Goal: Task Accomplishment & Management: Complete application form

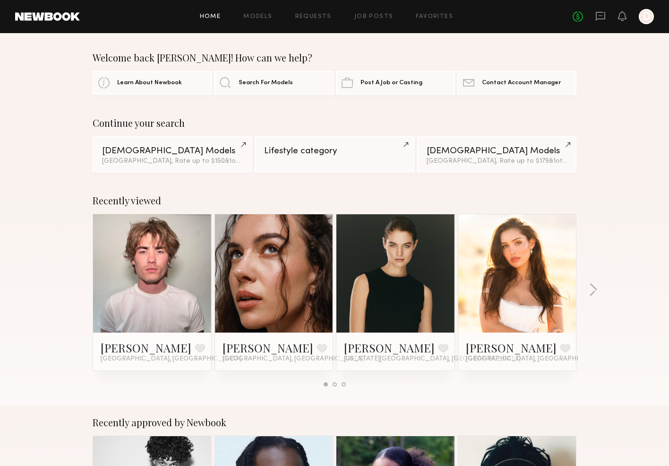
click at [385, 12] on div "Home Models Requests Job Posts Favorites Sign Out No fees up to $5,000 D" at bounding box center [367, 16] width 574 height 15
click at [376, 14] on link "Job Posts" at bounding box center [373, 17] width 39 height 6
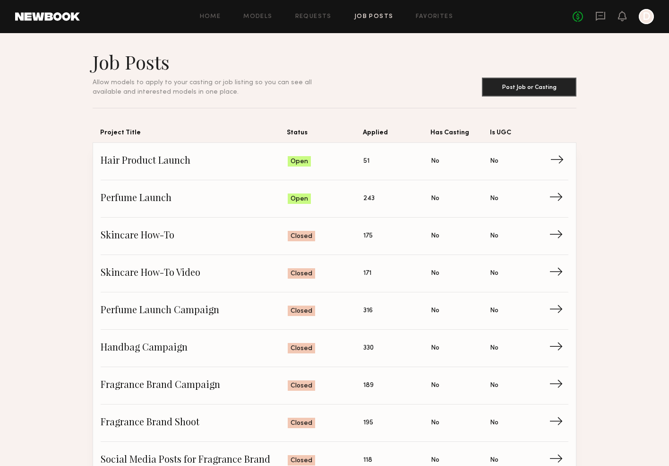
click at [162, 167] on span "Hair Product Launch" at bounding box center [194, 161] width 187 height 14
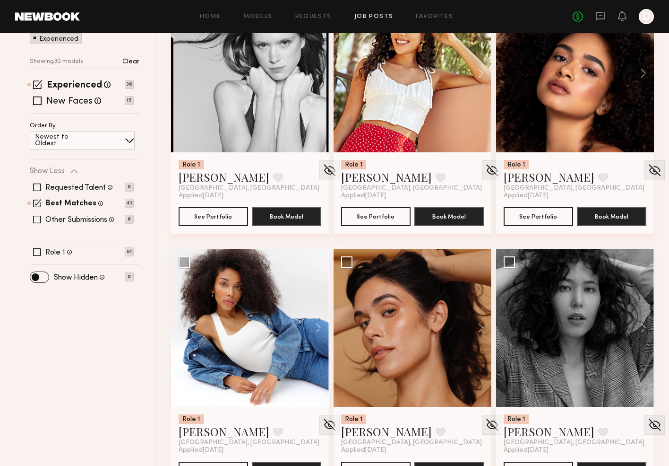
scroll to position [169, 0]
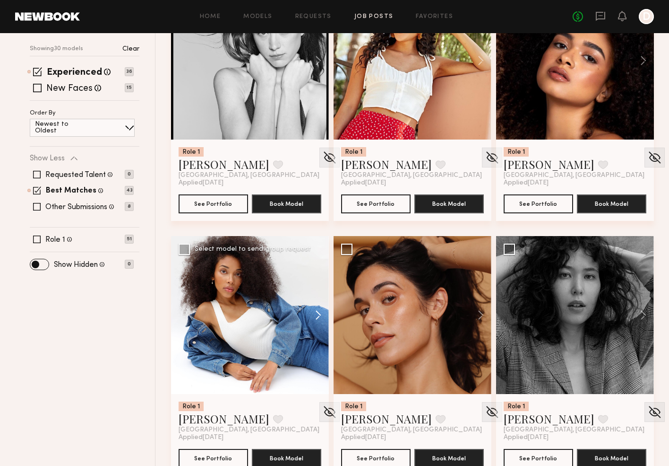
click at [318, 314] on button at bounding box center [314, 315] width 30 height 158
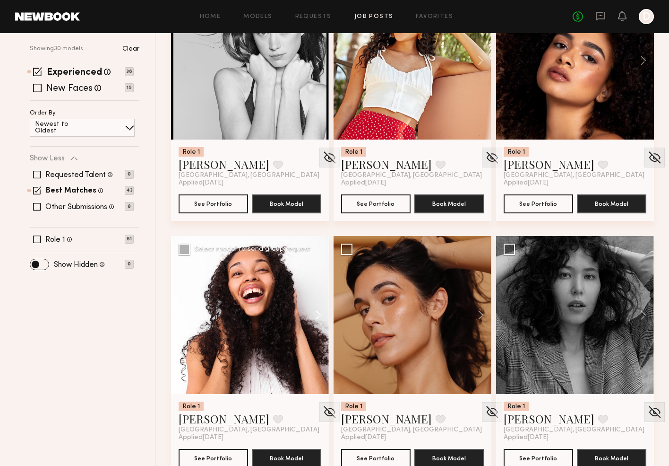
click at [317, 314] on button at bounding box center [314, 315] width 30 height 158
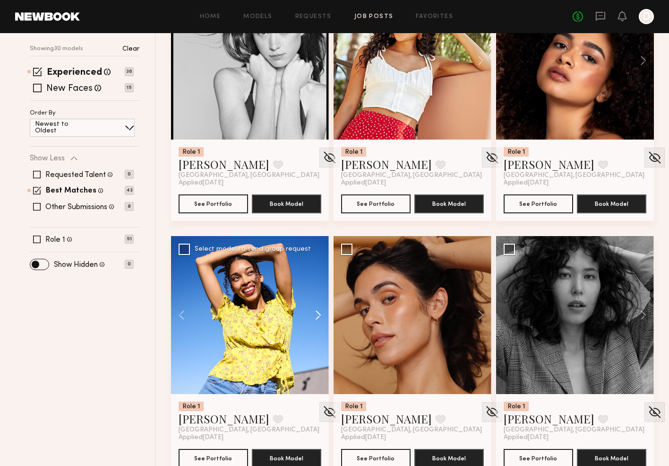
click at [317, 314] on button at bounding box center [314, 315] width 30 height 158
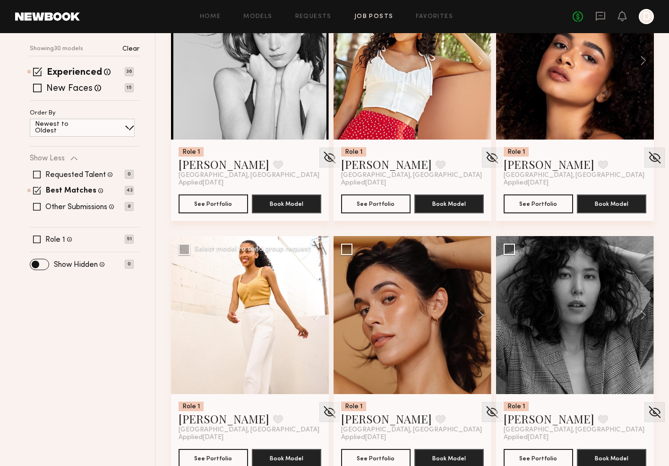
click at [317, 314] on button at bounding box center [314, 315] width 30 height 158
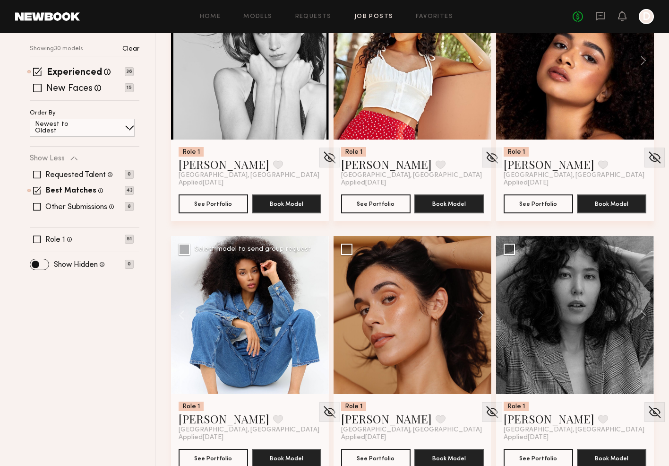
click at [317, 314] on button at bounding box center [314, 315] width 30 height 158
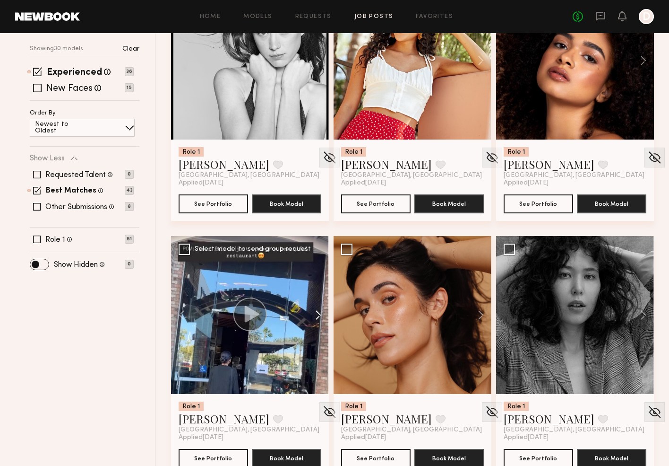
click at [317, 314] on button at bounding box center [314, 315] width 30 height 158
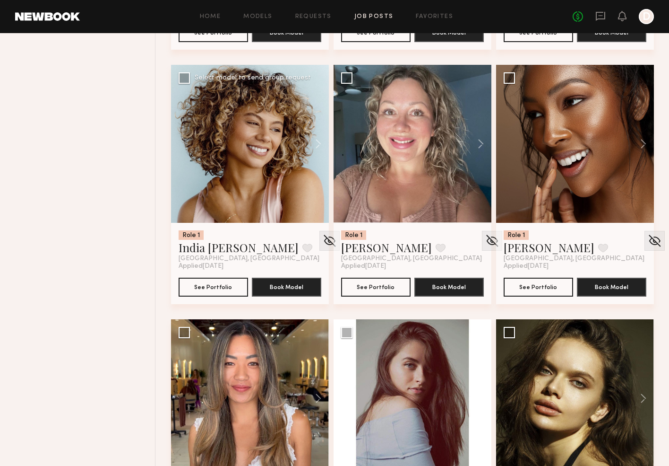
scroll to position [853, 0]
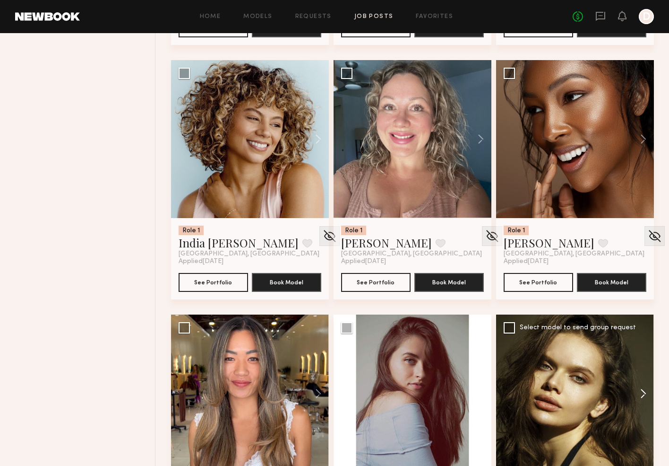
click at [643, 391] on button at bounding box center [639, 393] width 30 height 158
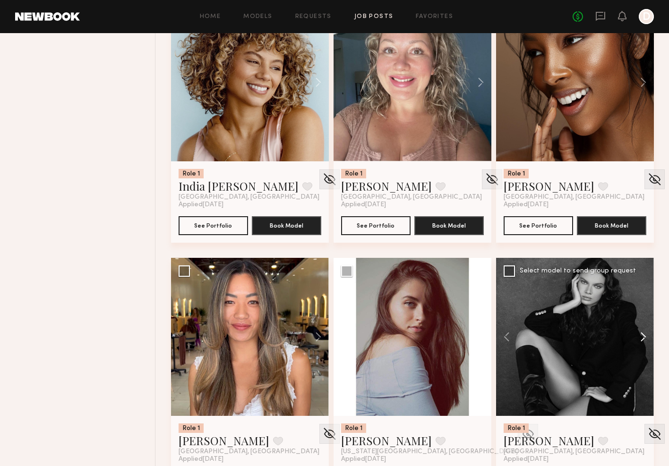
scroll to position [928, 0]
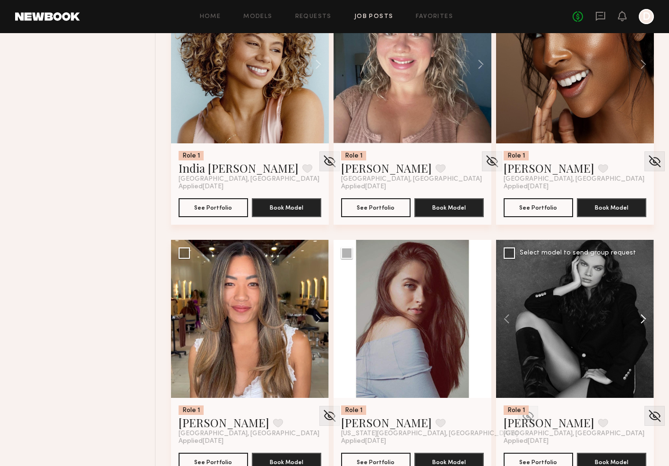
click at [644, 317] on button at bounding box center [639, 319] width 30 height 158
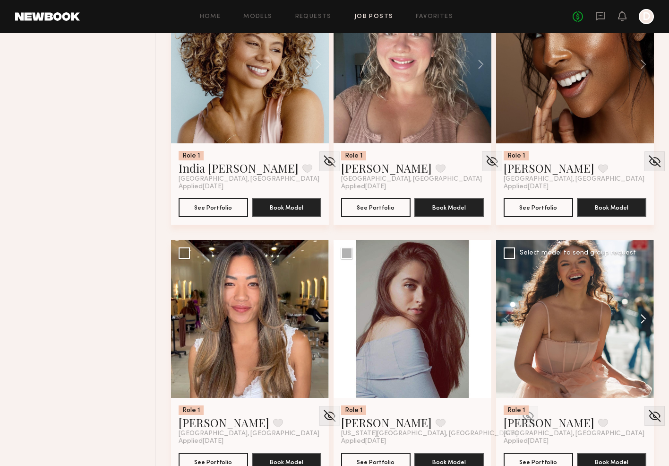
click at [644, 317] on button at bounding box center [639, 319] width 30 height 158
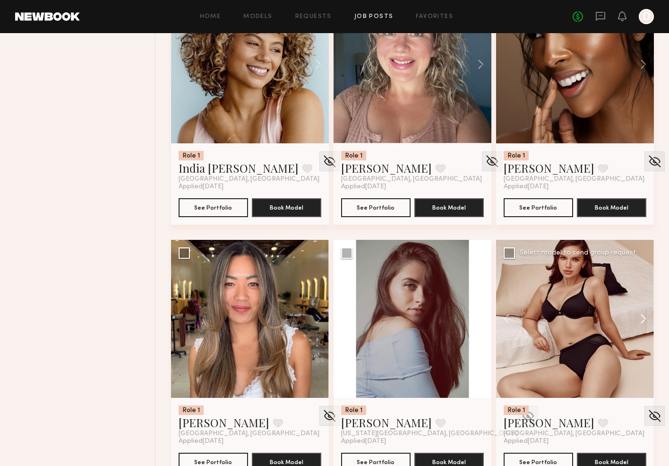
click at [644, 317] on button at bounding box center [639, 319] width 30 height 158
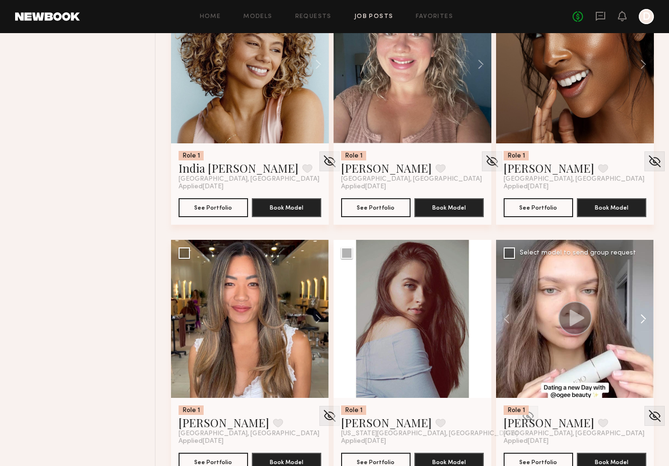
click at [644, 318] on button at bounding box center [639, 319] width 30 height 158
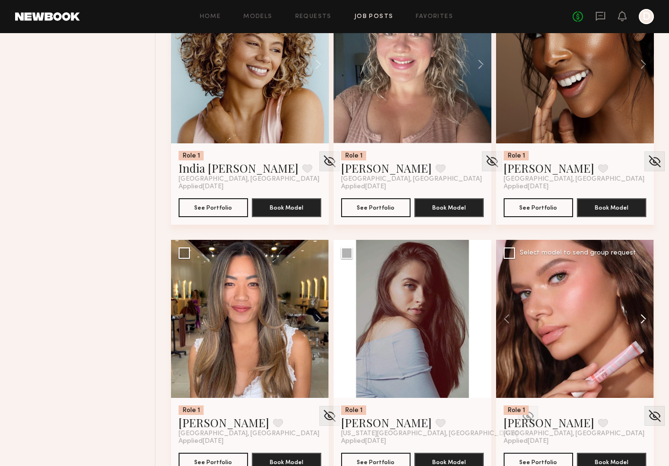
click at [644, 318] on button at bounding box center [639, 319] width 30 height 158
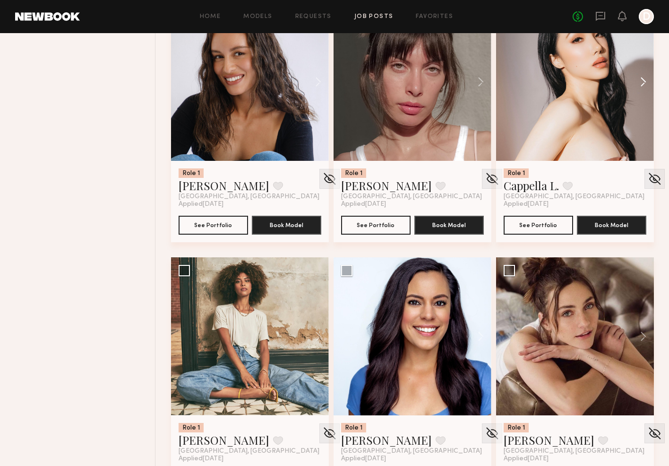
scroll to position [1930, 0]
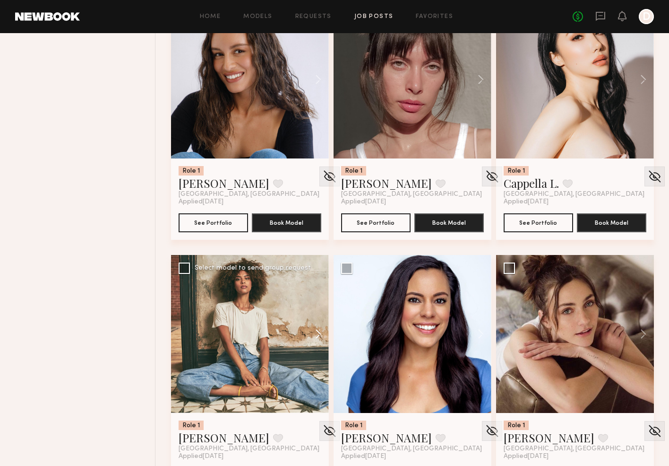
click at [317, 331] on button at bounding box center [314, 334] width 30 height 158
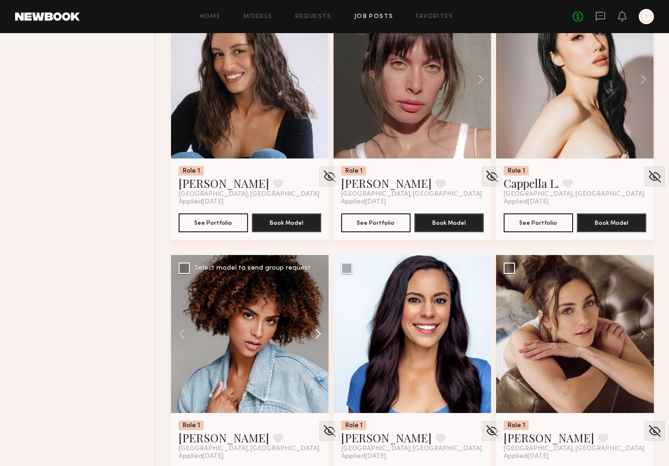
click at [317, 331] on button at bounding box center [314, 334] width 30 height 158
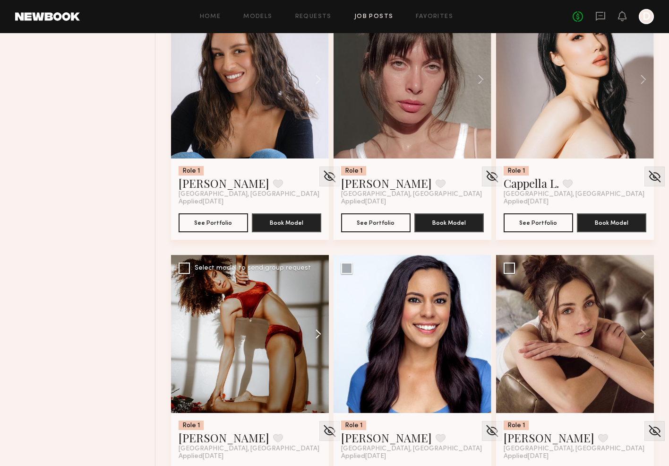
click at [317, 331] on button at bounding box center [314, 334] width 30 height 158
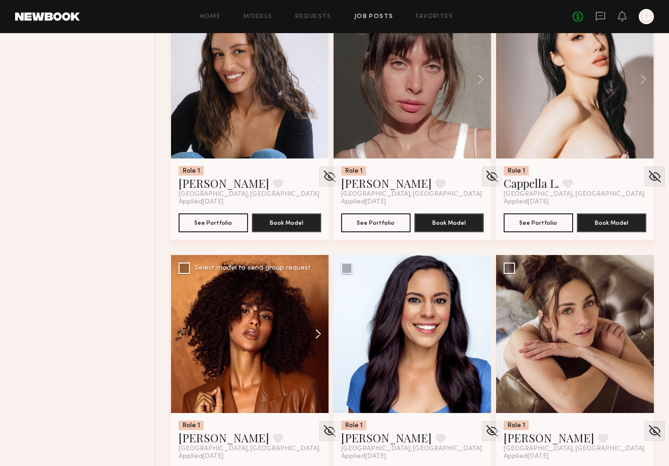
click at [320, 328] on button at bounding box center [314, 334] width 30 height 158
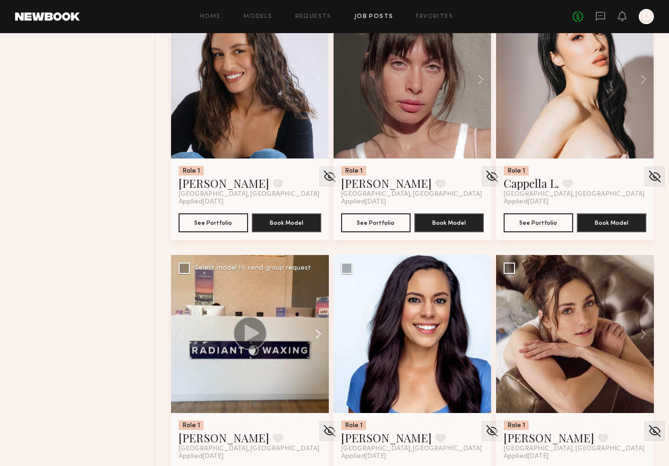
click at [320, 328] on button at bounding box center [314, 334] width 30 height 158
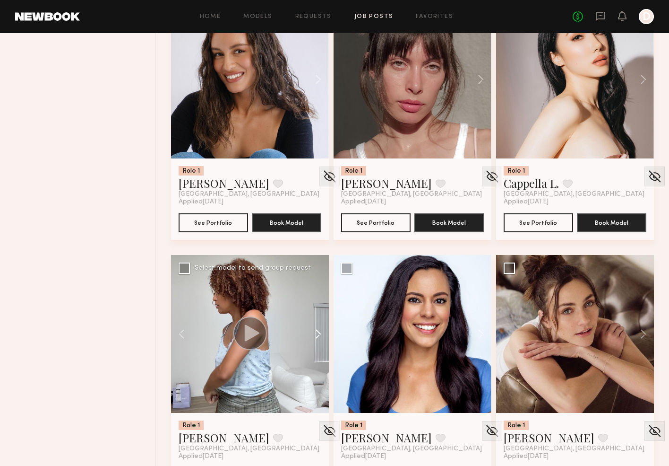
click at [320, 328] on button at bounding box center [314, 334] width 30 height 158
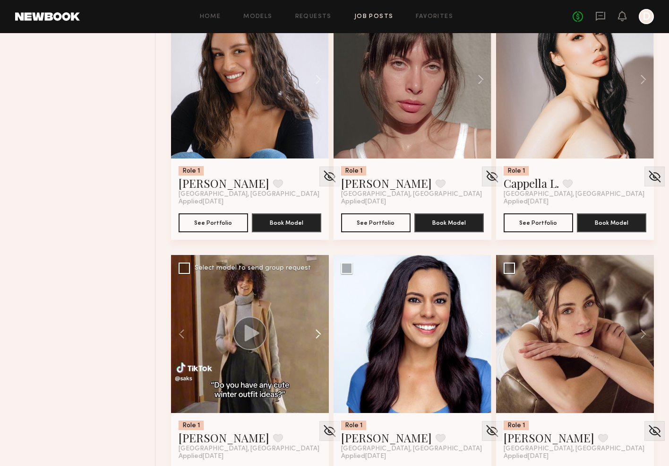
click at [320, 328] on button at bounding box center [314, 334] width 30 height 158
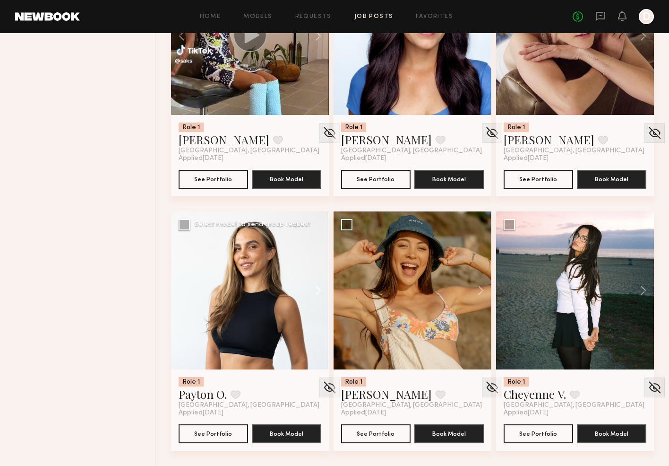
scroll to position [2228, 0]
click at [483, 286] on button at bounding box center [476, 290] width 30 height 158
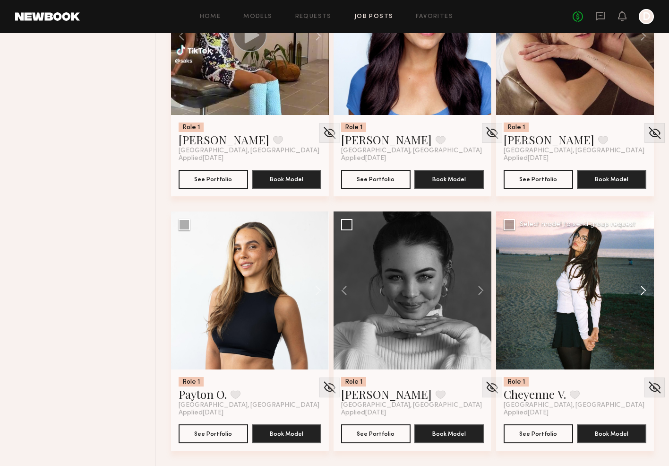
click at [642, 287] on button at bounding box center [639, 290] width 30 height 158
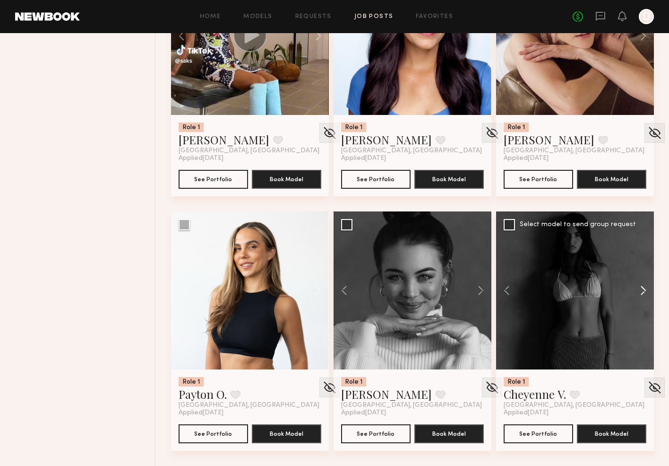
click at [642, 287] on button at bounding box center [639, 290] width 30 height 158
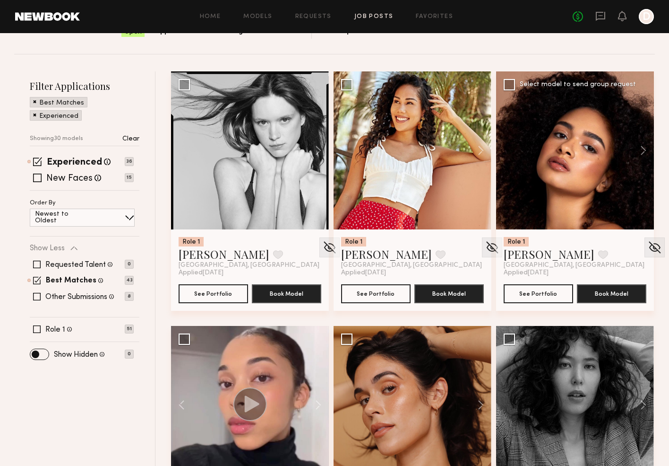
scroll to position [71, 0]
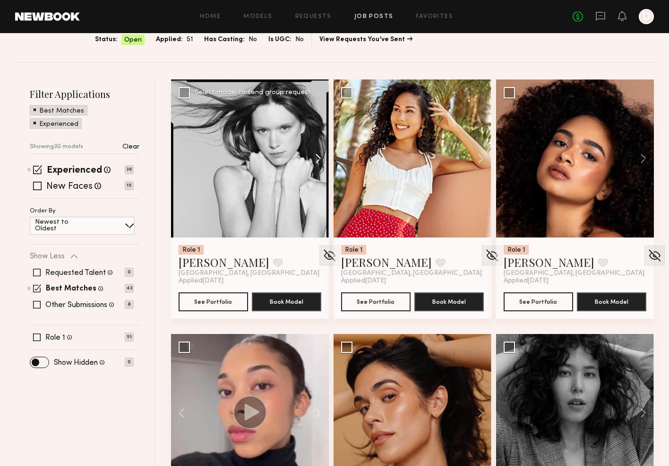
click at [320, 158] on button at bounding box center [314, 158] width 30 height 158
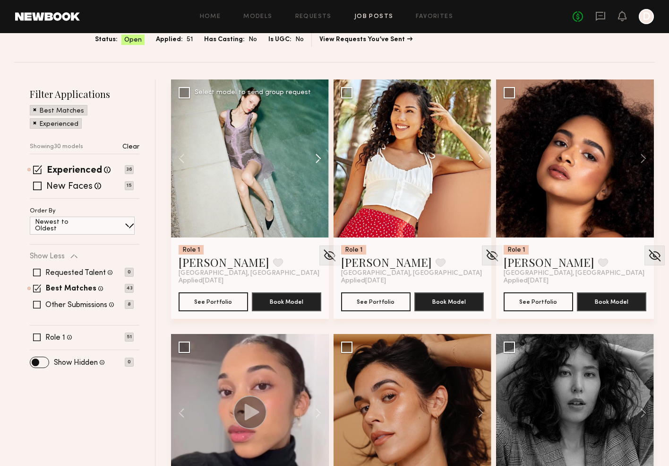
click at [320, 158] on button at bounding box center [314, 158] width 30 height 158
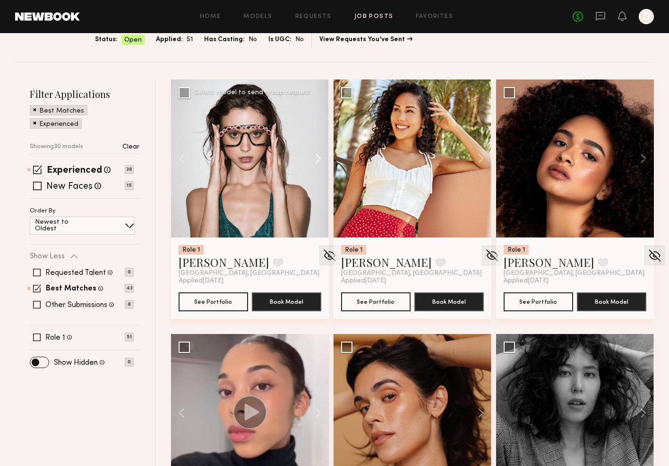
click at [320, 158] on button at bounding box center [314, 158] width 30 height 158
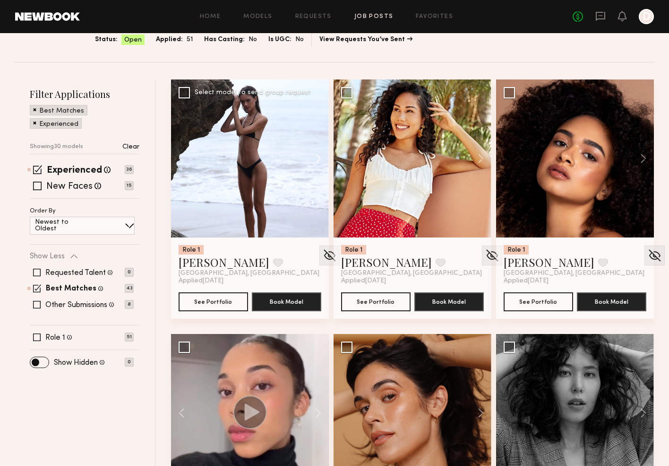
click at [320, 158] on button at bounding box center [314, 158] width 30 height 158
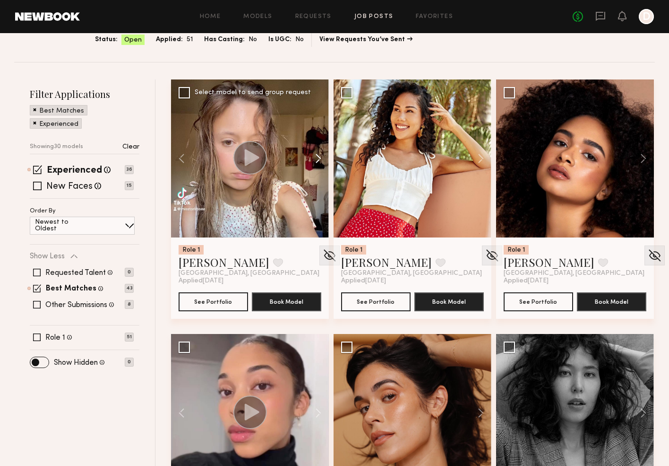
click at [320, 158] on button at bounding box center [314, 158] width 30 height 158
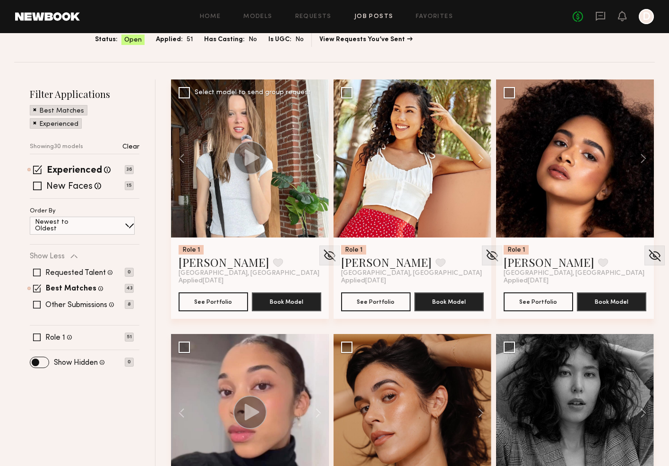
click at [320, 158] on button at bounding box center [314, 158] width 30 height 158
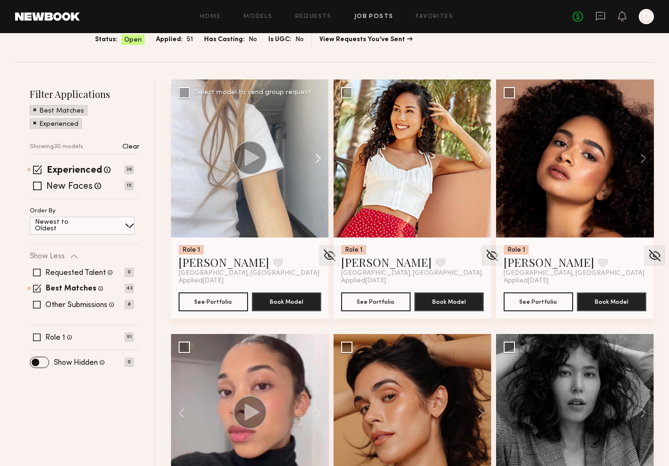
click at [320, 158] on button at bounding box center [314, 158] width 30 height 158
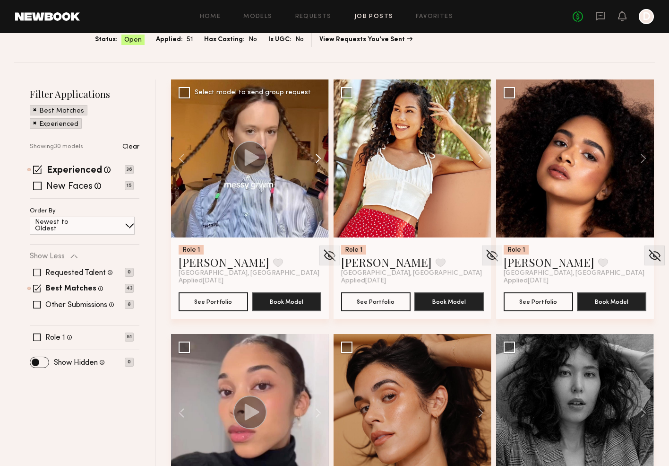
click at [320, 158] on button at bounding box center [314, 158] width 30 height 158
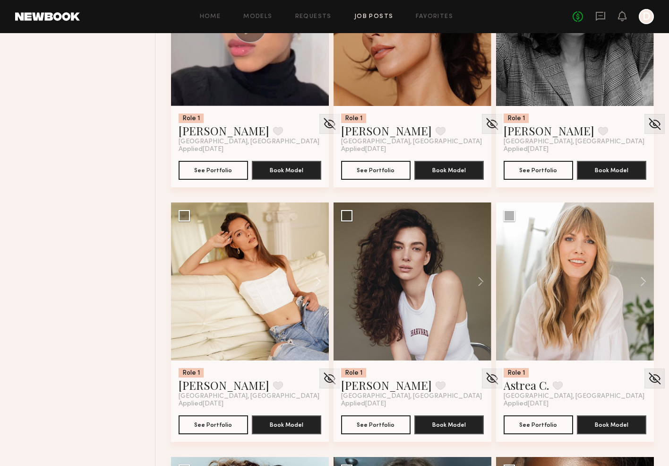
scroll to position [468, 0]
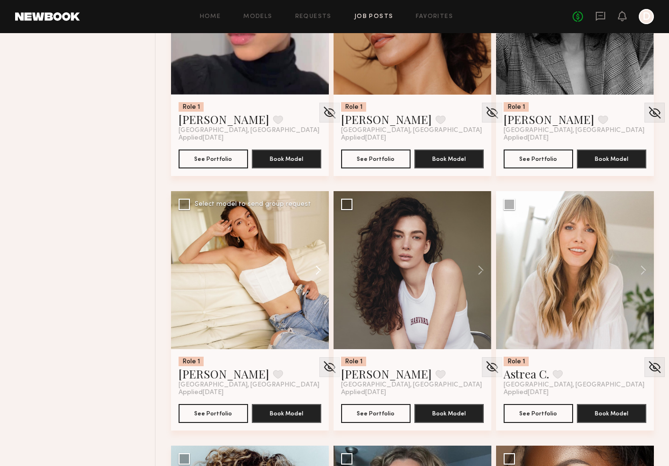
click at [319, 273] on button at bounding box center [314, 270] width 30 height 158
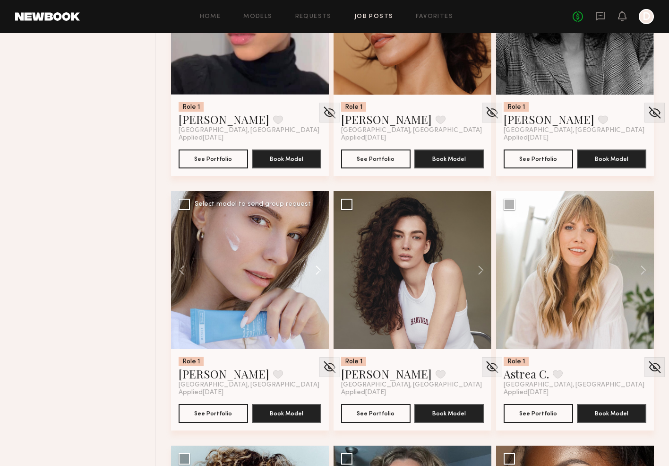
click at [319, 273] on button at bounding box center [314, 270] width 30 height 158
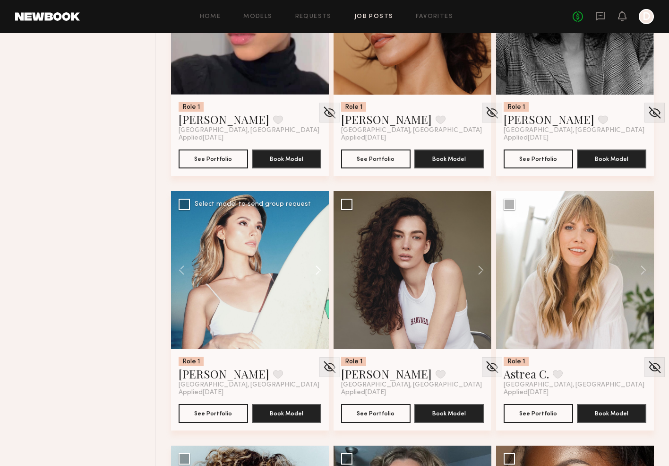
click at [319, 273] on button at bounding box center [314, 270] width 30 height 158
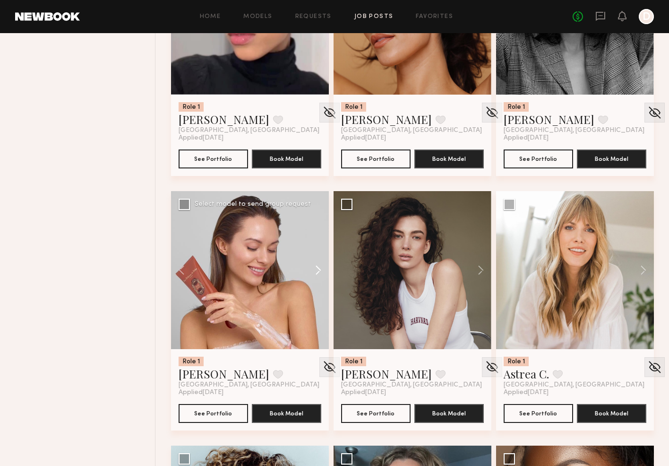
click at [319, 273] on button at bounding box center [314, 270] width 30 height 158
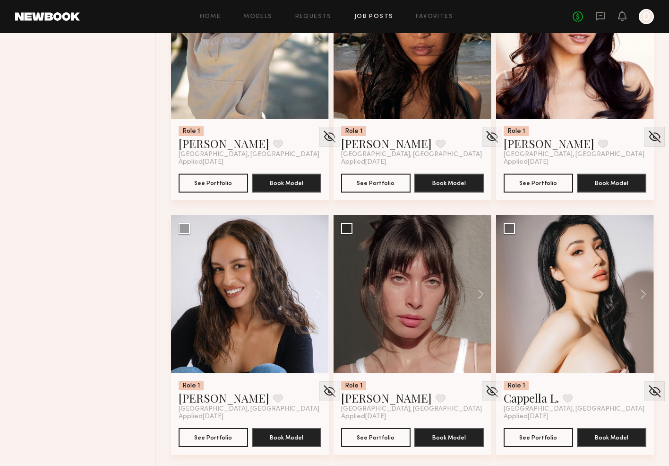
scroll to position [1716, 0]
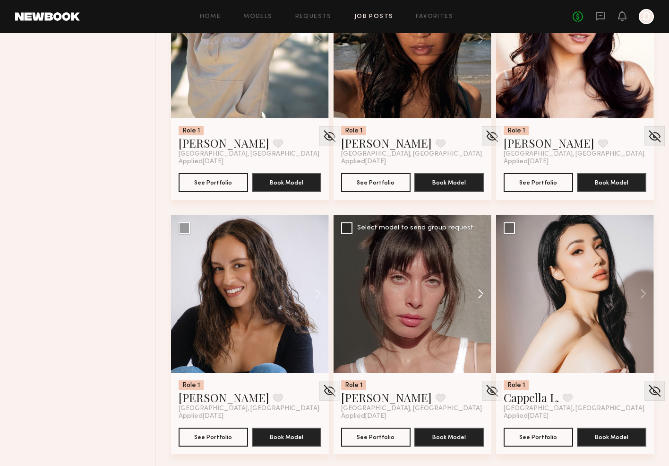
click at [485, 294] on button at bounding box center [476, 294] width 30 height 158
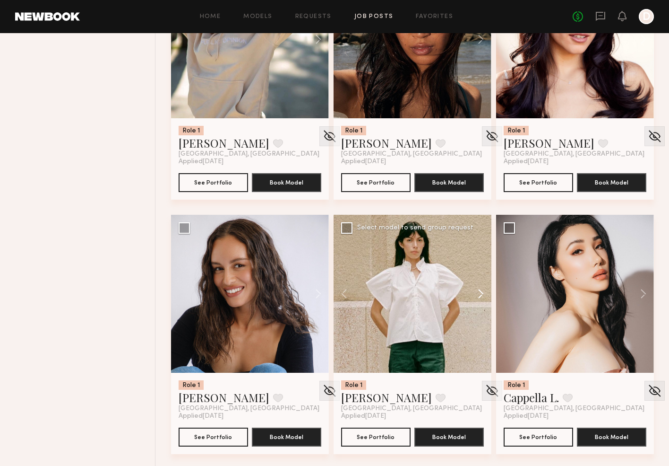
click at [485, 294] on button at bounding box center [476, 294] width 30 height 158
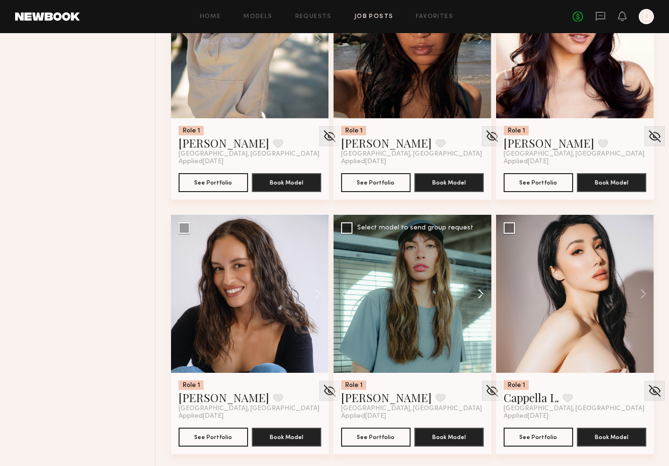
click at [485, 294] on button at bounding box center [476, 294] width 30 height 158
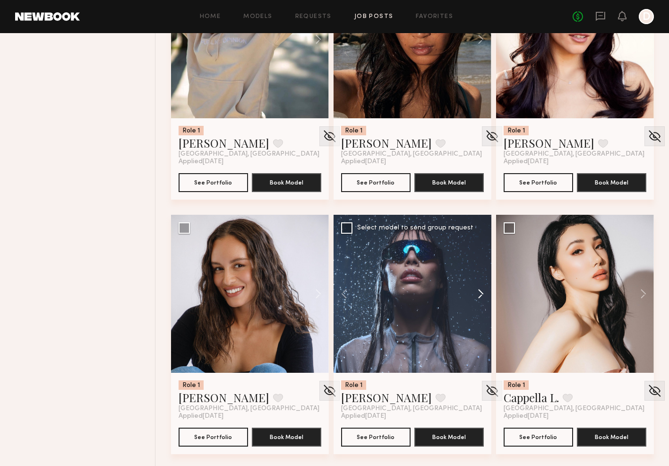
click at [485, 294] on button at bounding box center [476, 294] width 30 height 158
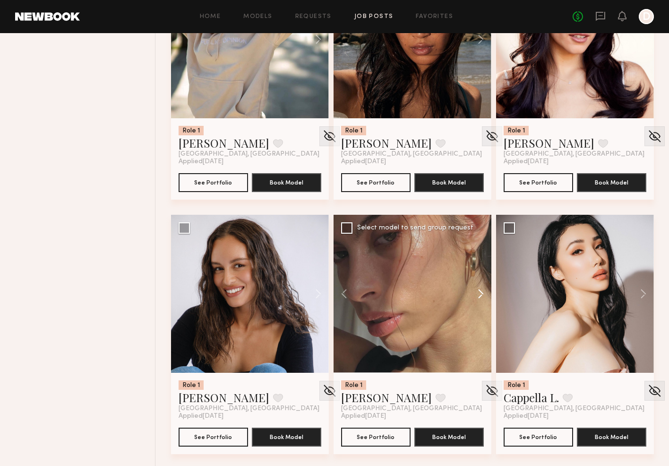
click at [485, 294] on button at bounding box center [476, 294] width 30 height 158
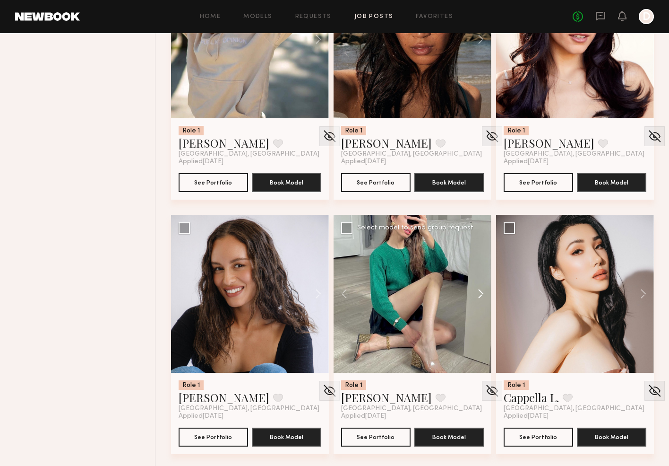
click at [485, 294] on button at bounding box center [476, 294] width 30 height 158
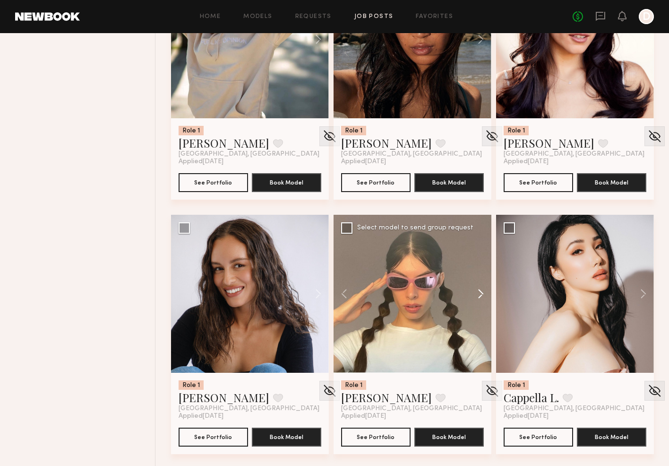
click at [485, 294] on button at bounding box center [476, 294] width 30 height 158
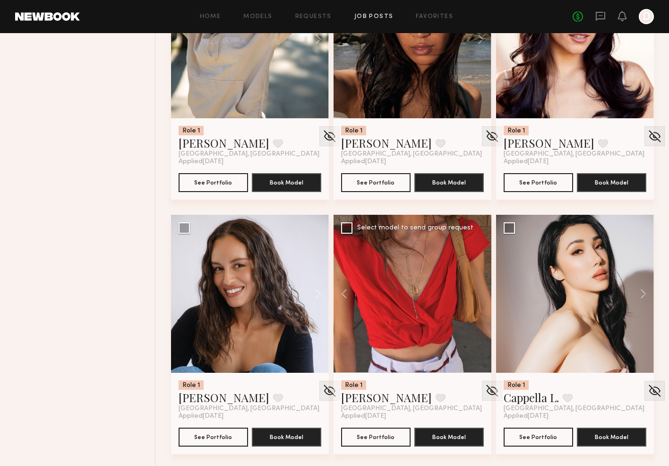
click at [485, 294] on div at bounding box center [413, 294] width 158 height 158
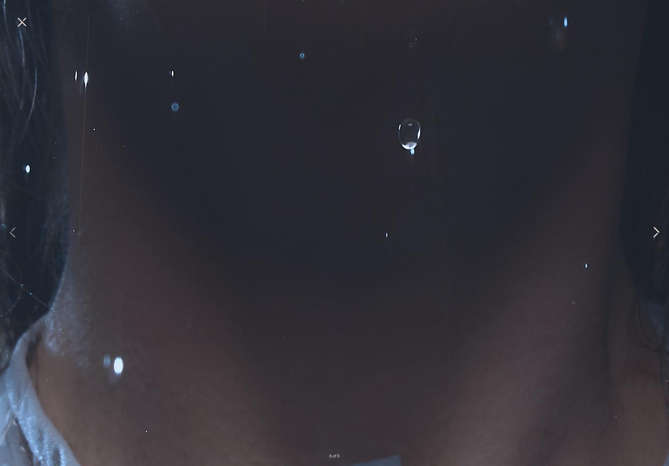
click at [658, 227] on button at bounding box center [656, 233] width 11 height 372
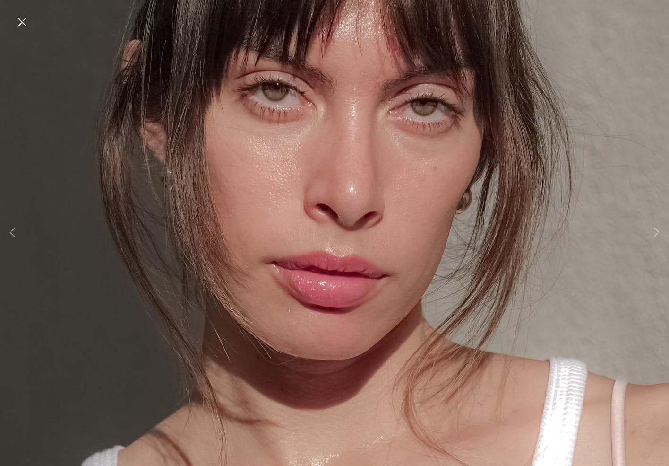
click at [24, 22] on button at bounding box center [21, 22] width 15 height 17
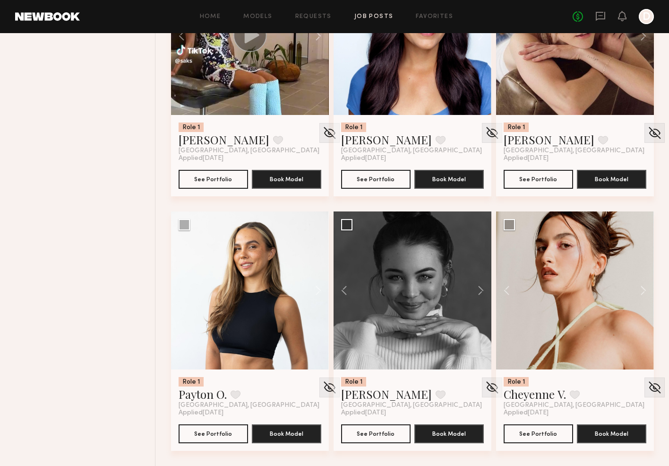
scroll to position [2228, 0]
click at [481, 287] on button at bounding box center [476, 290] width 30 height 158
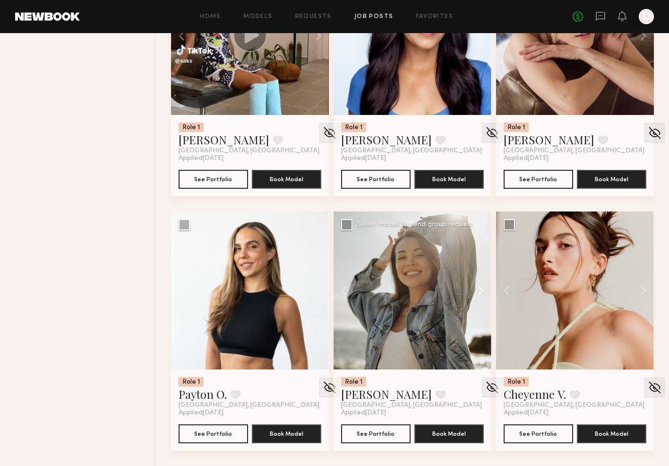
click at [481, 287] on button at bounding box center [476, 290] width 30 height 158
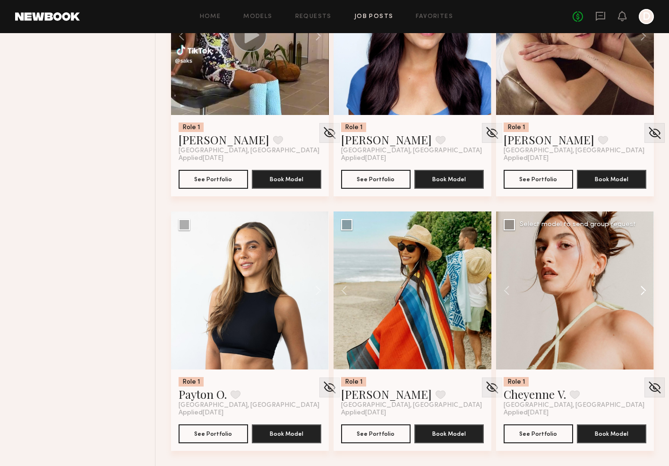
click at [643, 287] on button at bounding box center [639, 290] width 30 height 158
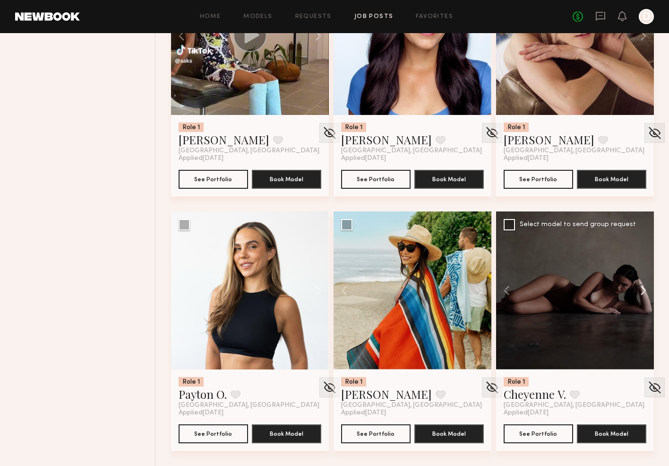
click at [643, 287] on button at bounding box center [639, 290] width 30 height 158
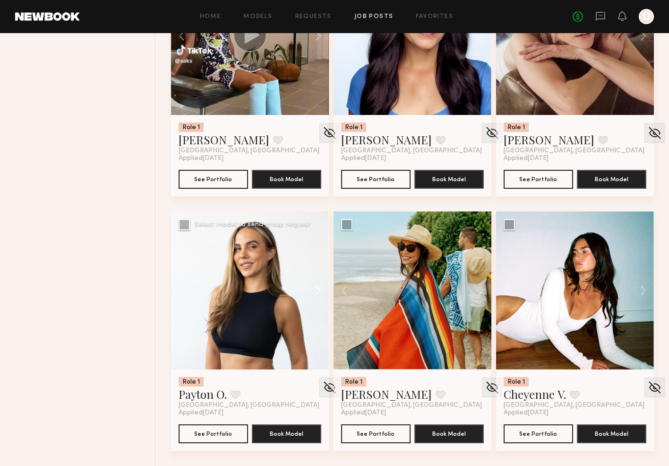
click at [320, 291] on button at bounding box center [314, 290] width 30 height 158
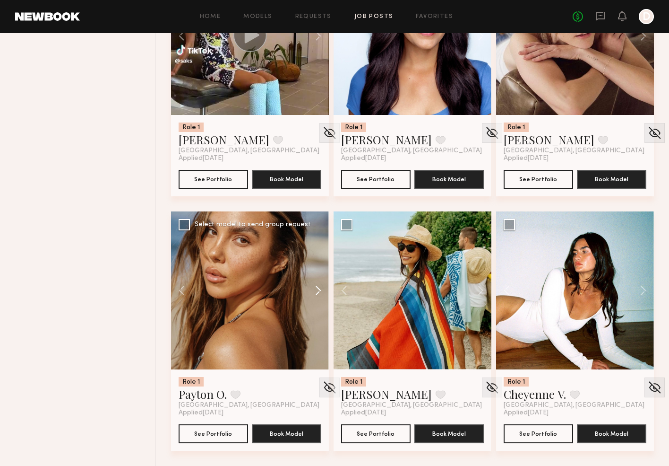
click at [320, 291] on button at bounding box center [314, 290] width 30 height 158
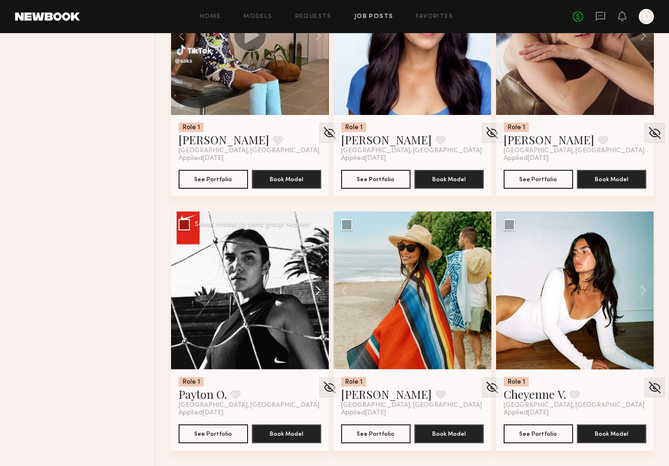
click at [320, 291] on button at bounding box center [314, 290] width 30 height 158
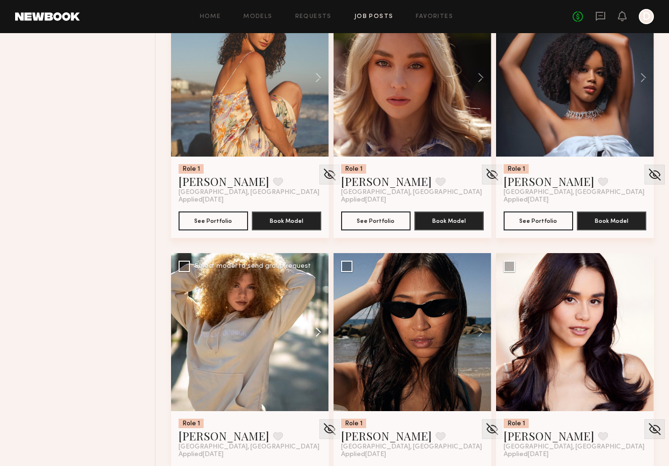
scroll to position [1418, 0]
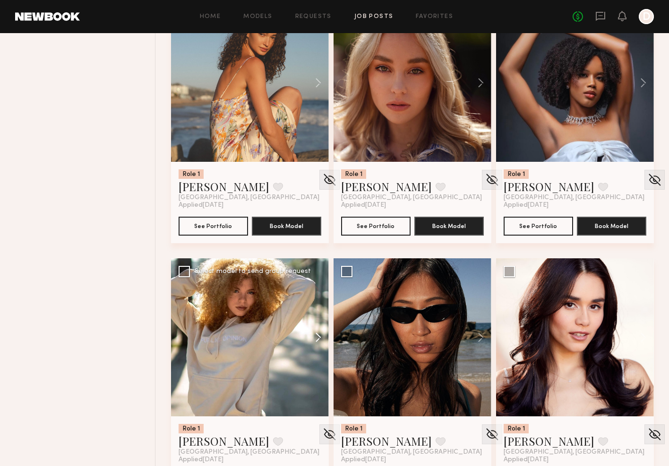
click at [318, 331] on button at bounding box center [314, 337] width 30 height 158
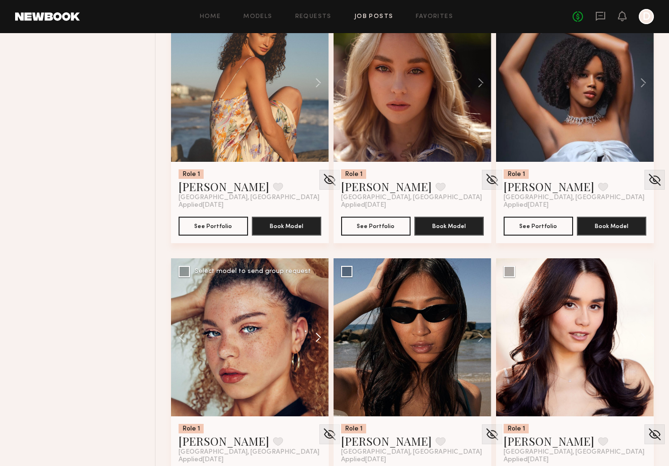
click at [318, 331] on button at bounding box center [314, 337] width 30 height 158
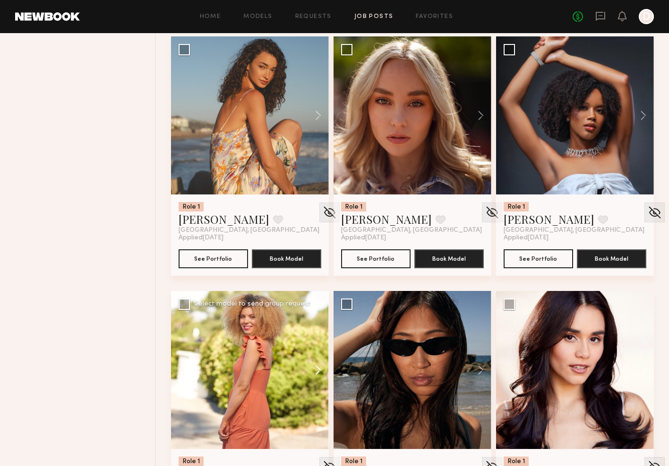
scroll to position [1384, 0]
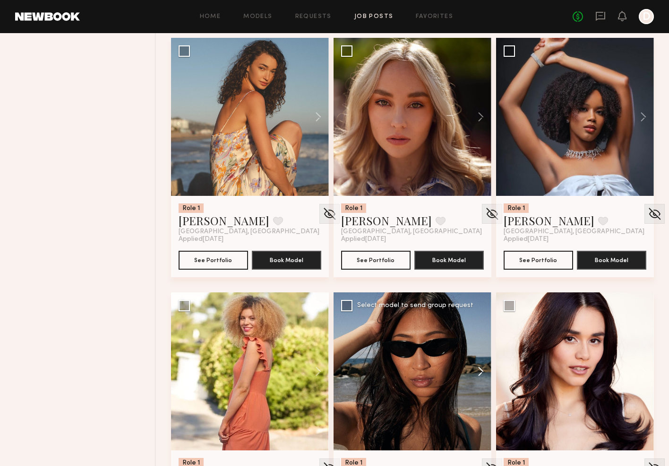
click at [481, 366] on button at bounding box center [476, 371] width 30 height 158
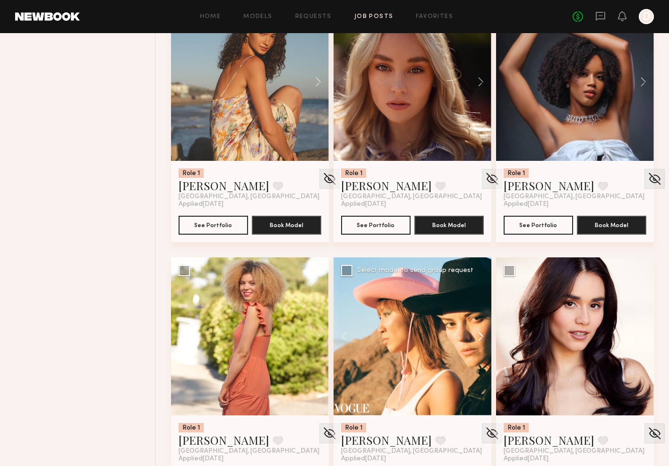
scroll to position [1421, 0]
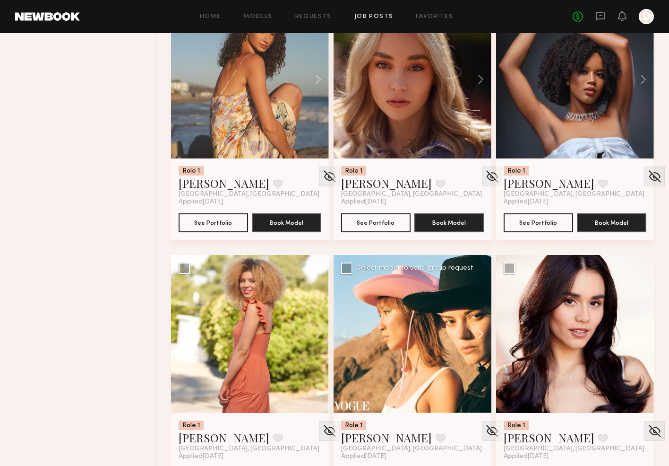
click at [482, 336] on button at bounding box center [476, 334] width 30 height 158
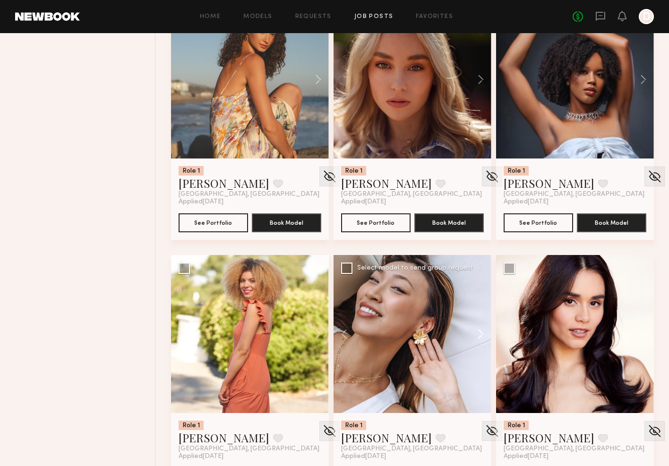
click at [482, 336] on button at bounding box center [476, 334] width 30 height 158
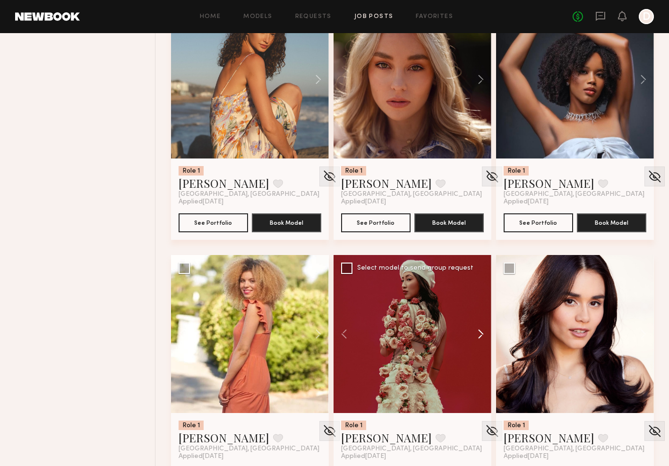
click at [482, 336] on button at bounding box center [476, 334] width 30 height 158
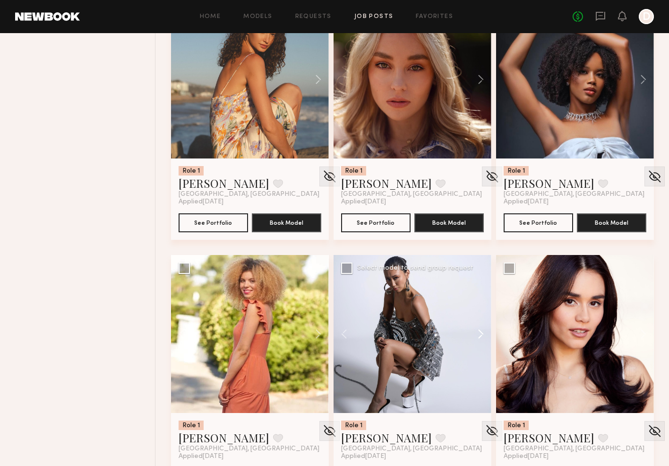
click at [482, 336] on button at bounding box center [476, 334] width 30 height 158
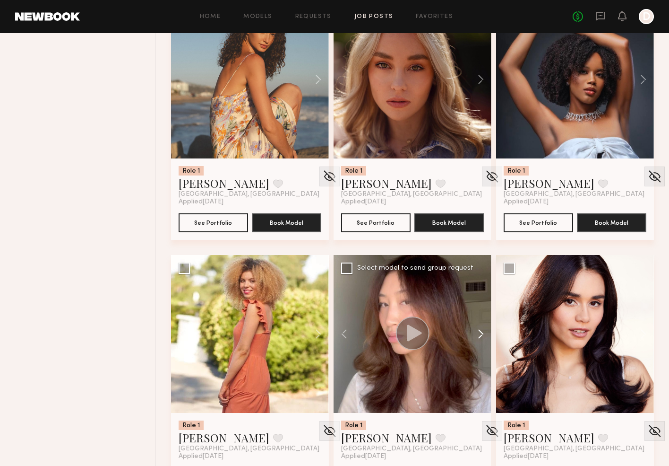
click at [482, 336] on button at bounding box center [476, 334] width 30 height 158
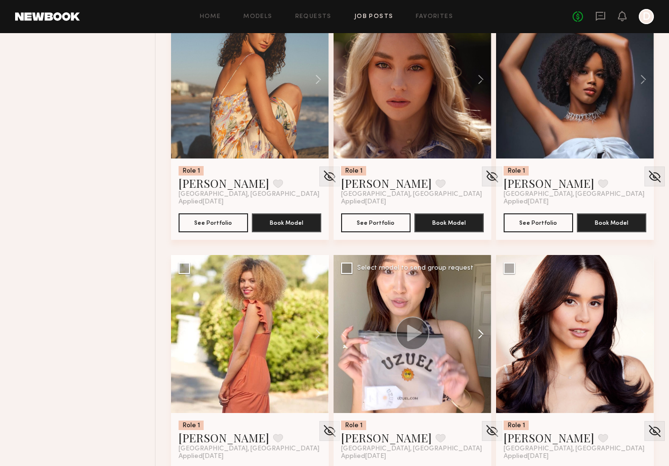
click at [482, 336] on button at bounding box center [476, 334] width 30 height 158
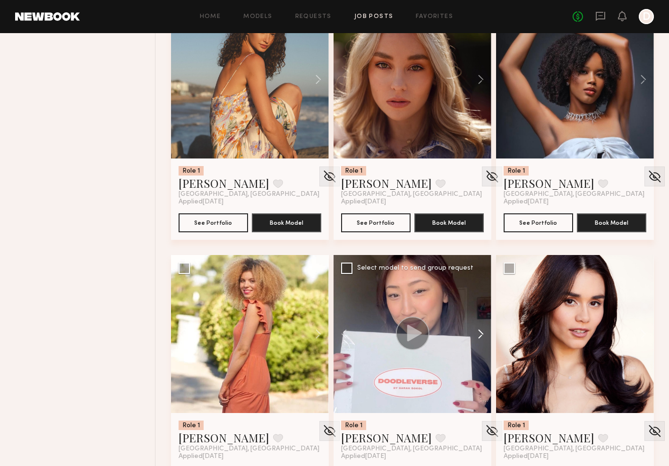
click at [482, 336] on button at bounding box center [476, 334] width 30 height 158
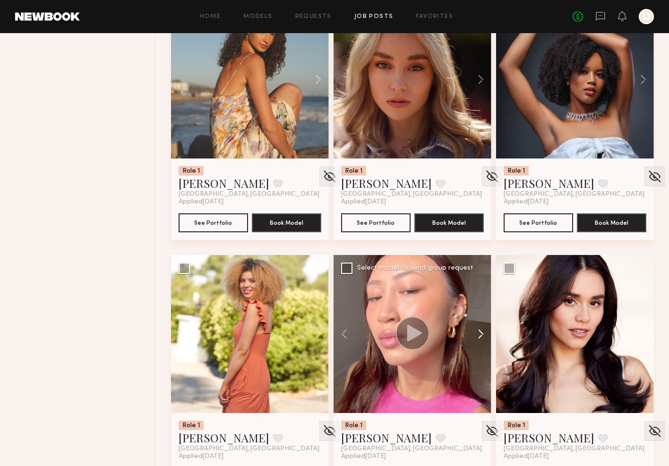
click at [482, 336] on button at bounding box center [476, 334] width 30 height 158
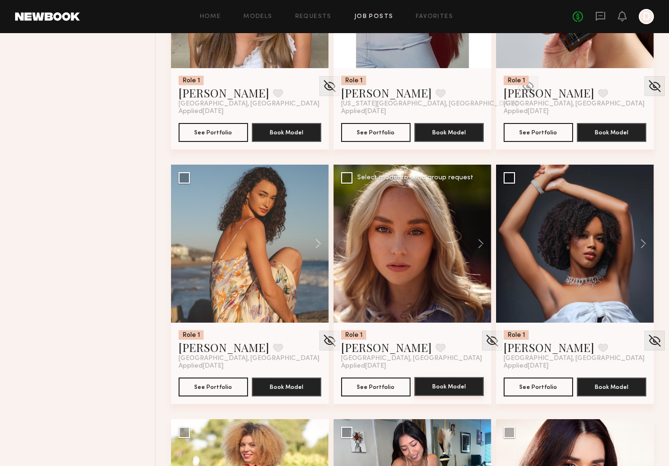
scroll to position [1249, 0]
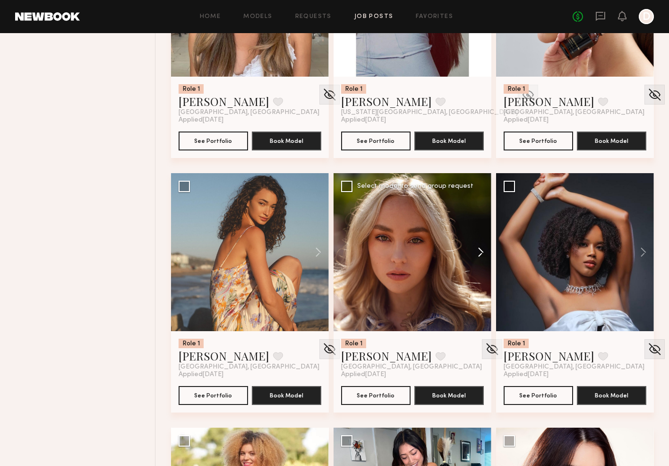
click at [481, 254] on button at bounding box center [476, 252] width 30 height 158
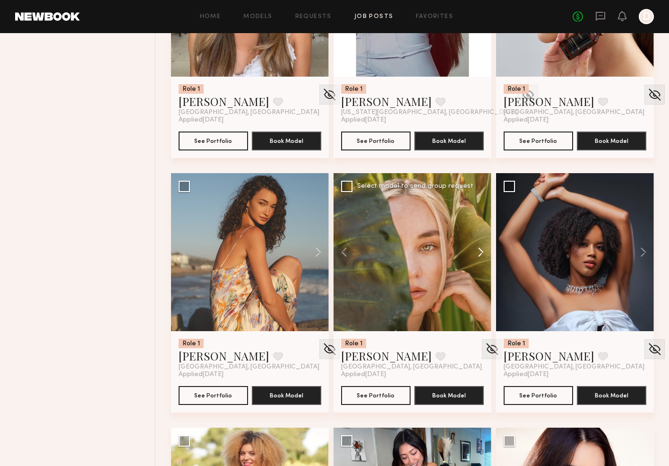
click at [481, 254] on button at bounding box center [476, 252] width 30 height 158
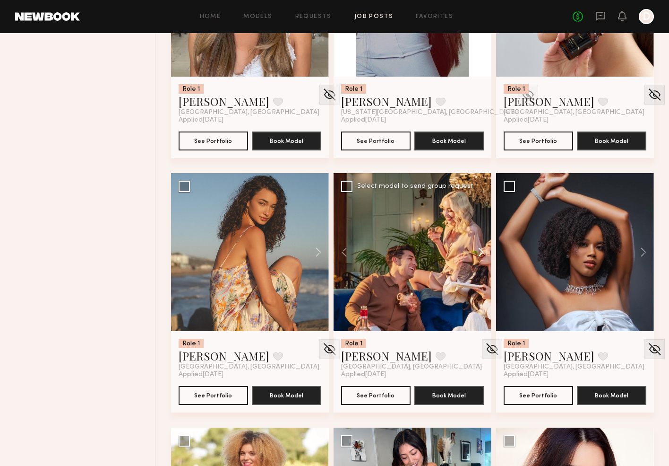
click at [481, 254] on button at bounding box center [476, 252] width 30 height 158
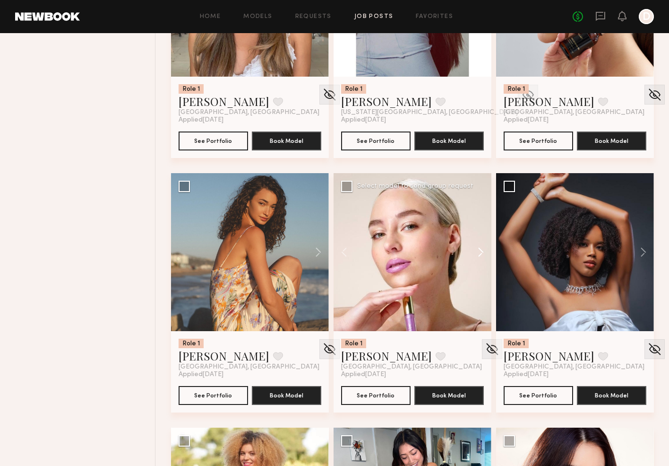
click at [481, 254] on button at bounding box center [476, 252] width 30 height 158
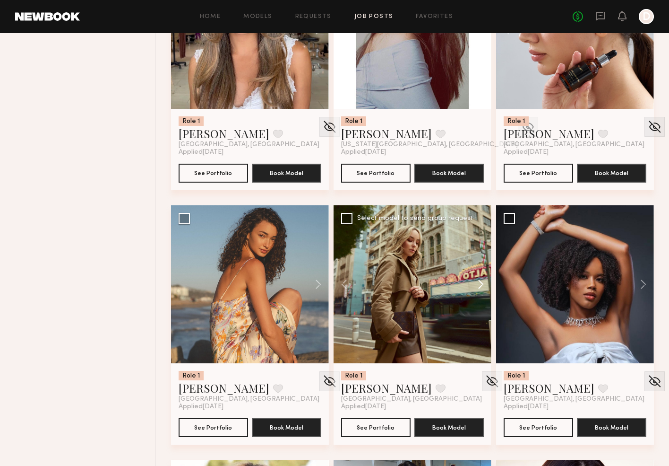
scroll to position [1210, 0]
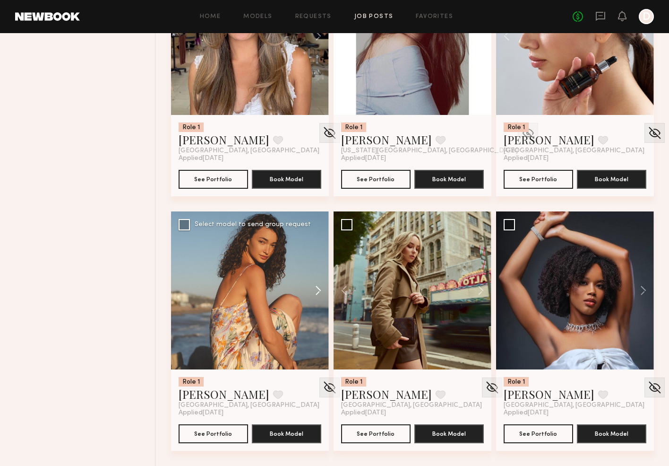
click at [317, 287] on button at bounding box center [314, 290] width 30 height 158
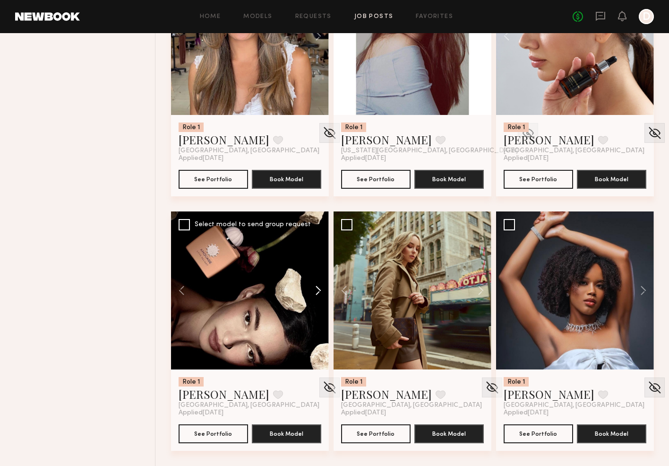
click at [317, 287] on button at bounding box center [314, 290] width 30 height 158
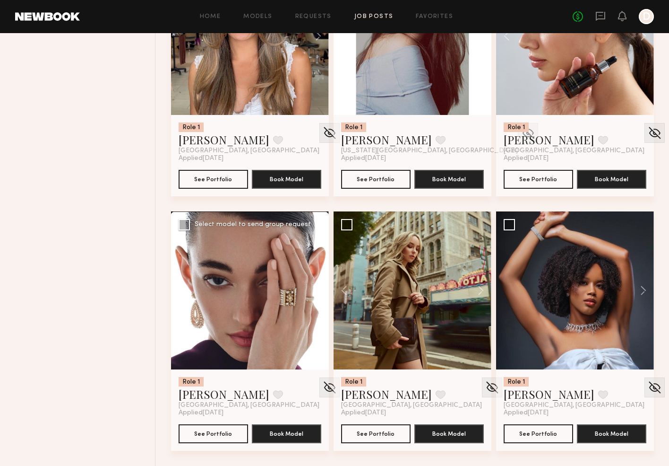
click at [317, 287] on button at bounding box center [314, 290] width 30 height 158
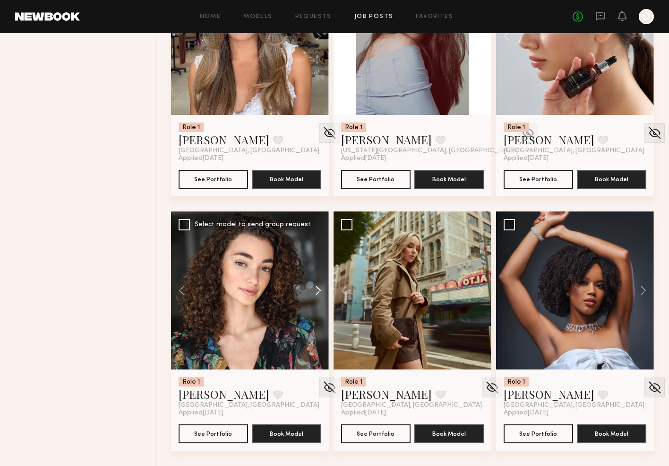
click at [317, 287] on button at bounding box center [314, 290] width 30 height 158
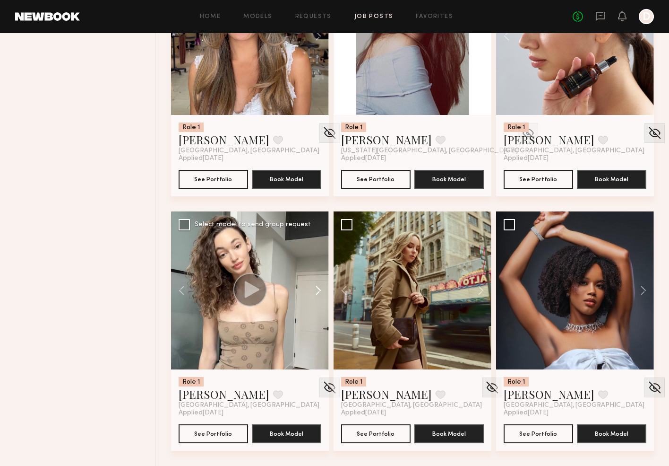
click at [317, 287] on button at bounding box center [314, 290] width 30 height 158
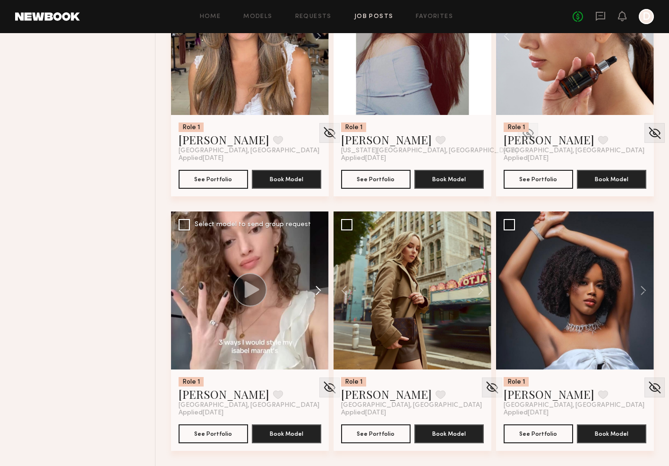
click at [317, 287] on button at bounding box center [314, 290] width 30 height 158
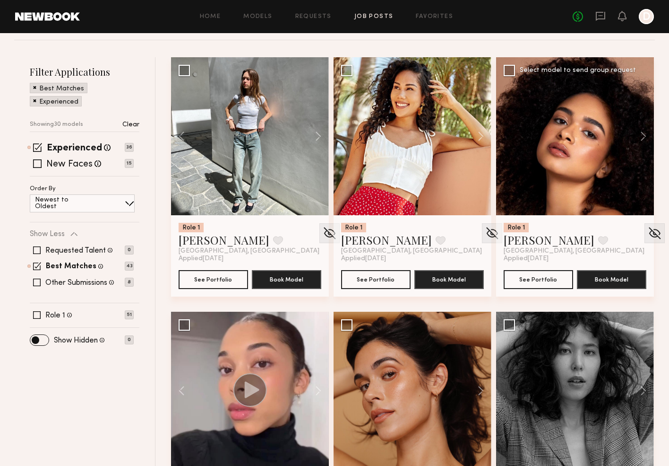
scroll to position [110, 0]
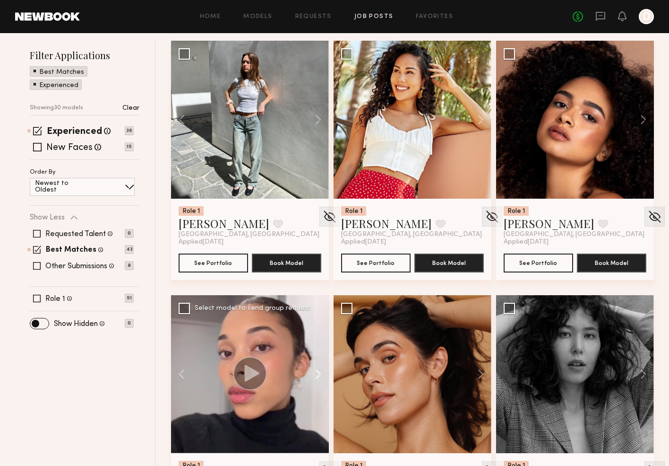
click at [320, 375] on button at bounding box center [314, 374] width 30 height 158
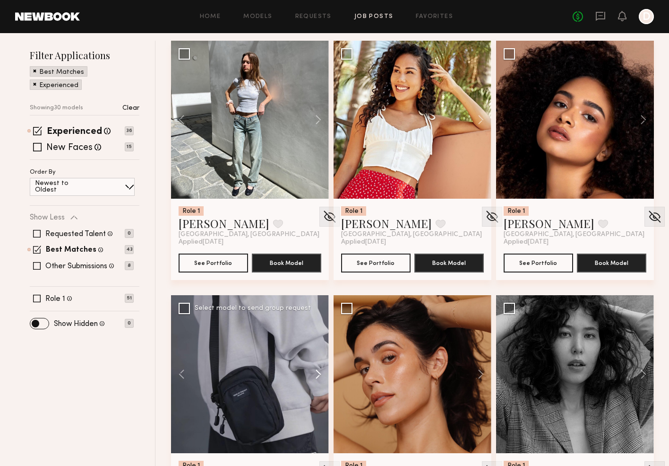
click at [320, 375] on button at bounding box center [314, 374] width 30 height 158
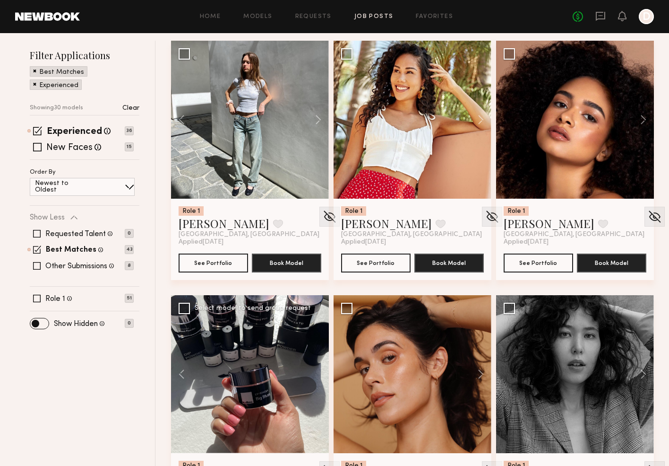
click at [320, 375] on div at bounding box center [250, 374] width 158 height 158
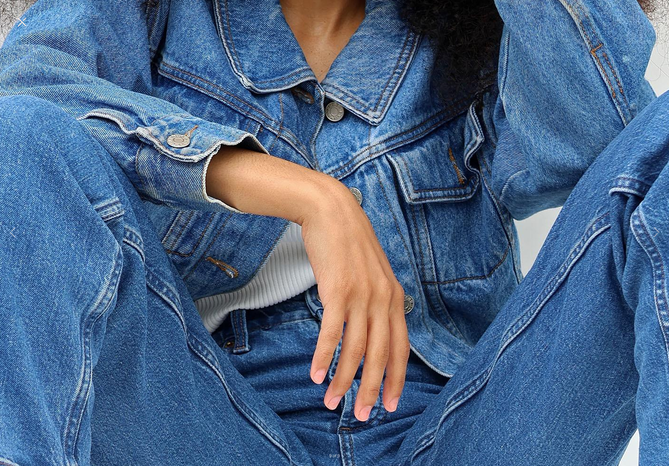
click at [22, 25] on button at bounding box center [21, 22] width 15 height 17
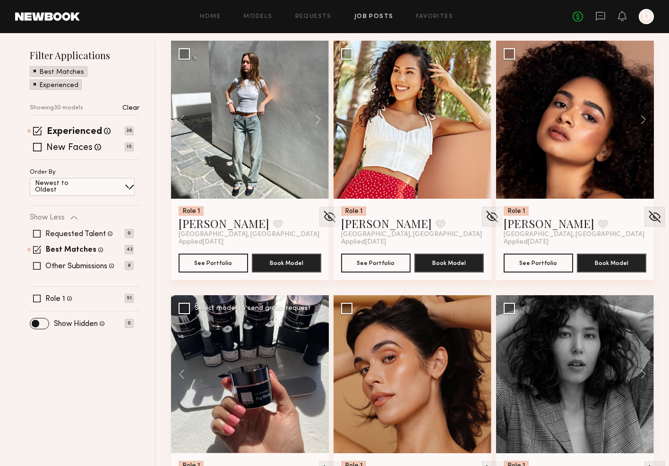
click at [284, 341] on div at bounding box center [250, 374] width 158 height 158
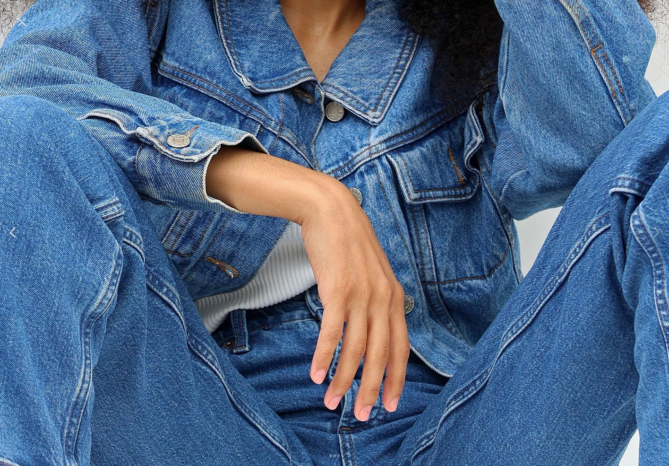
click at [18, 225] on button at bounding box center [12, 233] width 11 height 372
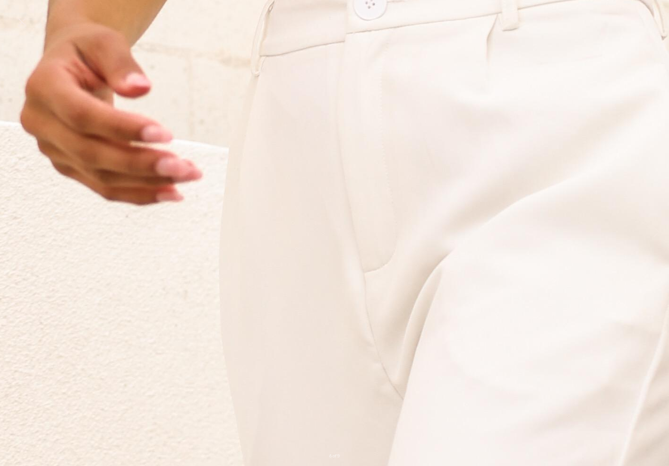
click at [18, 225] on button at bounding box center [12, 233] width 11 height 372
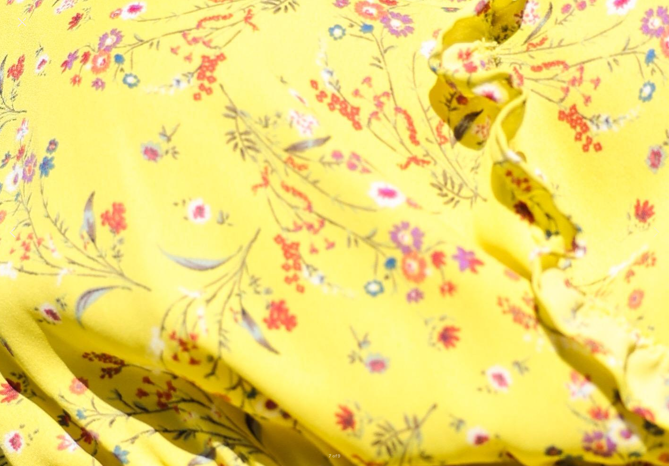
click at [18, 225] on button at bounding box center [12, 233] width 11 height 372
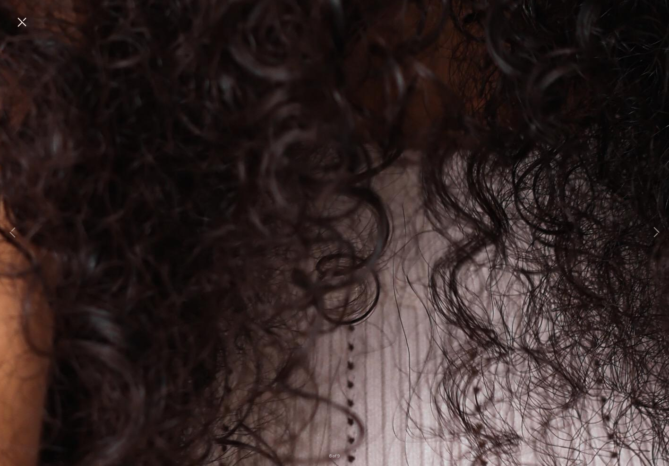
click at [21, 22] on button at bounding box center [21, 22] width 15 height 17
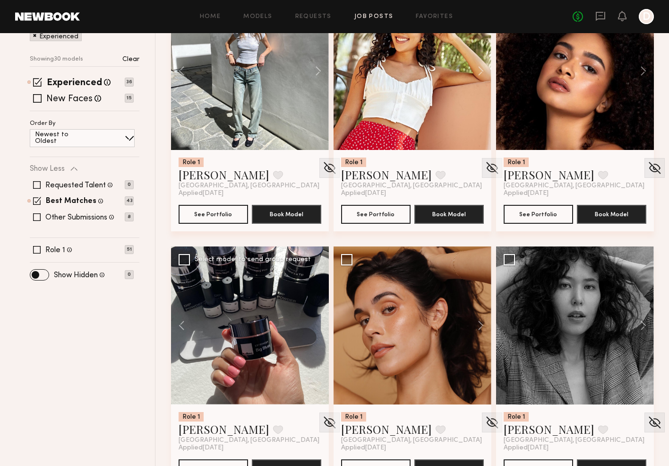
scroll to position [188, 0]
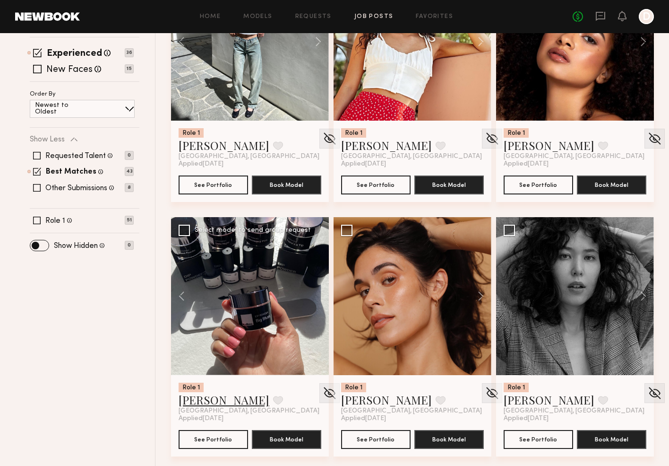
click at [211, 399] on link "[PERSON_NAME]" at bounding box center [224, 399] width 91 height 15
